Goal: Navigation & Orientation: Find specific page/section

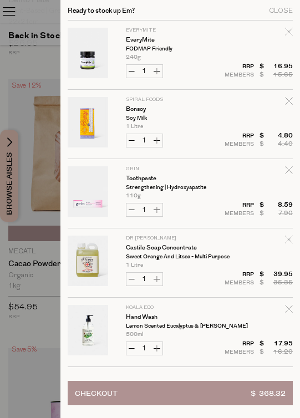
scroll to position [1626, 0]
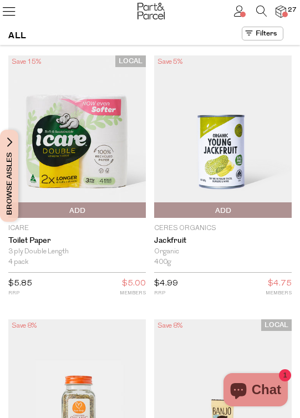
click at [8, 12] on icon at bounding box center [9, 11] width 16 height 16
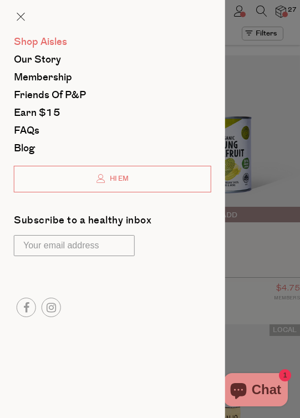
click at [50, 44] on span "Shop Aisles" at bounding box center [40, 42] width 53 height 14
